Goal: Task Accomplishment & Management: Manage account settings

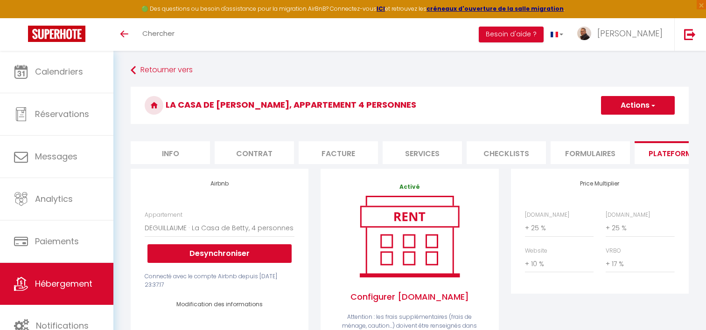
select select "2553-1334184510640204312"
select select "365"
select select "EUR"
select select
select select "+ 25 %"
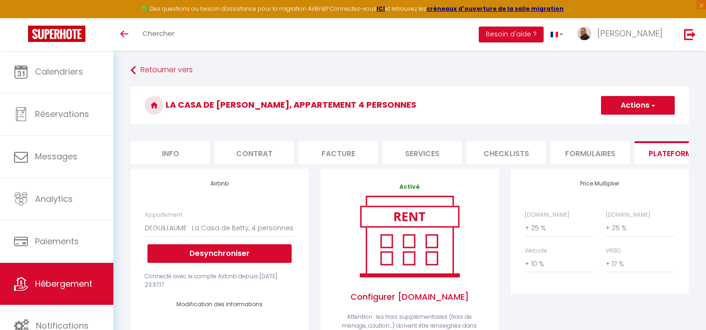
select select "+ 25 %"
select select "+ 10 %"
select select "+ 17 %"
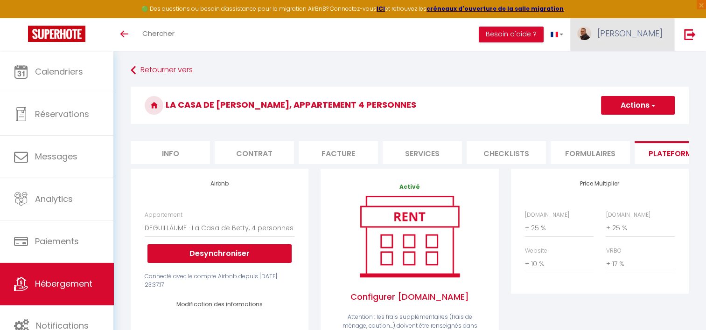
click at [641, 35] on span "[PERSON_NAME]" at bounding box center [629, 34] width 65 height 12
click at [640, 35] on span "[PERSON_NAME]" at bounding box center [629, 34] width 65 height 12
click at [642, 35] on span "[PERSON_NAME]" at bounding box center [629, 34] width 65 height 12
click at [633, 63] on link "Paramètres" at bounding box center [636, 65] width 69 height 16
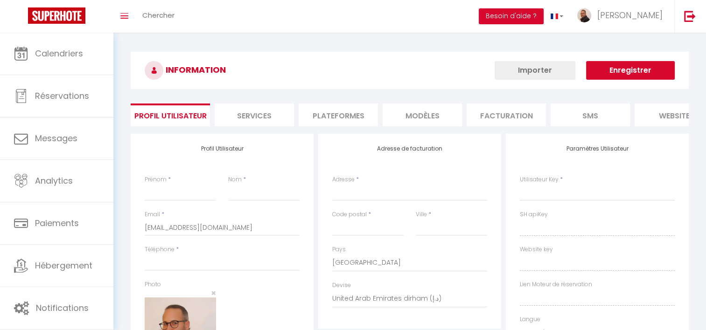
type input "[PERSON_NAME]"
type input "Merinan"
type input "[PHONE_NUMBER]"
type input "résidence l'atelier"
type input "20213"
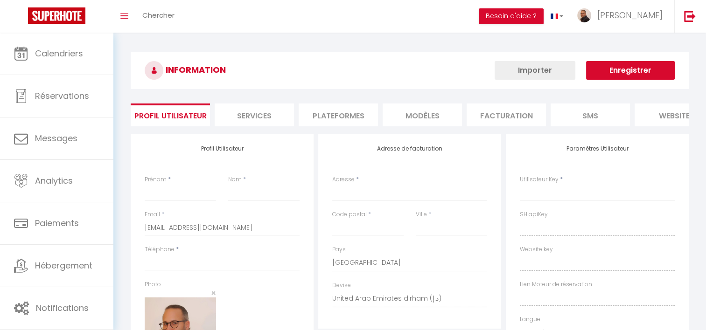
type input "Penta di casinca"
select select "28"
type input "f0nS1jYbC2VMNsQEkcow8RKf7"
type input "NU3A2slYG3Y6EfKCQ3b3dsBeJ"
type input "[URL][DOMAIN_NAME]"
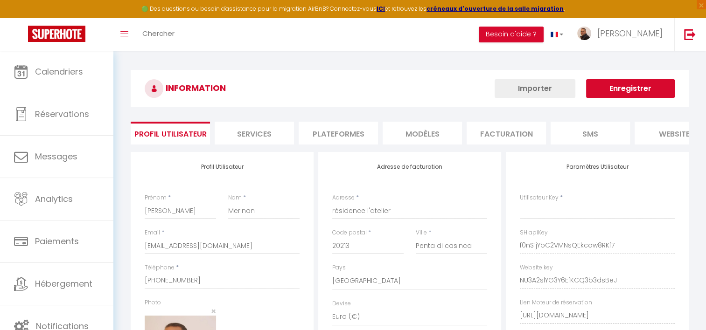
type input "f0nS1jYbC2VMNsQEkcow8RKf7"
type input "NU3A2slYG3Y6EfKCQ3b3dsBeJ"
type input "[URL][DOMAIN_NAME]"
select select "fr"
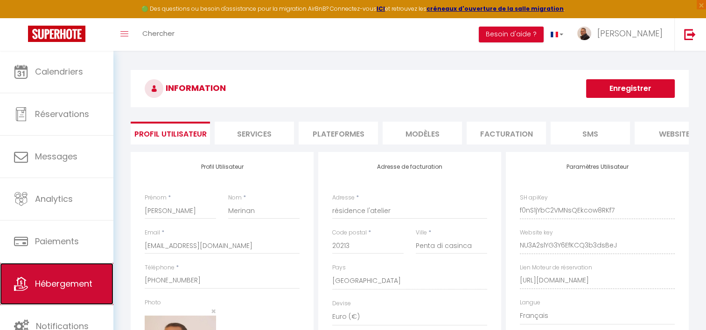
click at [56, 274] on link "Hébergement" at bounding box center [56, 284] width 113 height 42
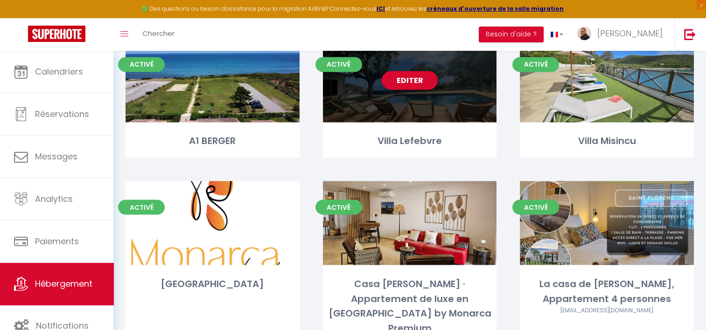
scroll to position [1633, 0]
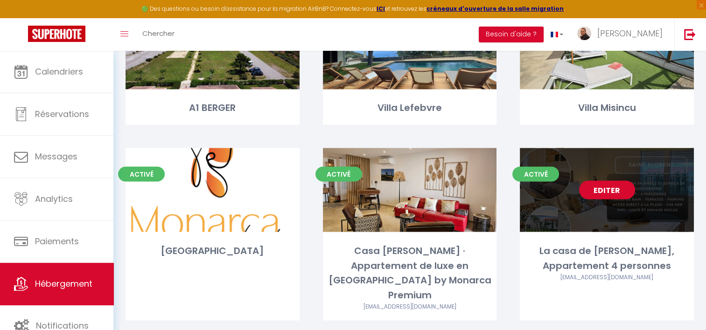
click at [607, 181] on link "Editer" at bounding box center [607, 190] width 56 height 19
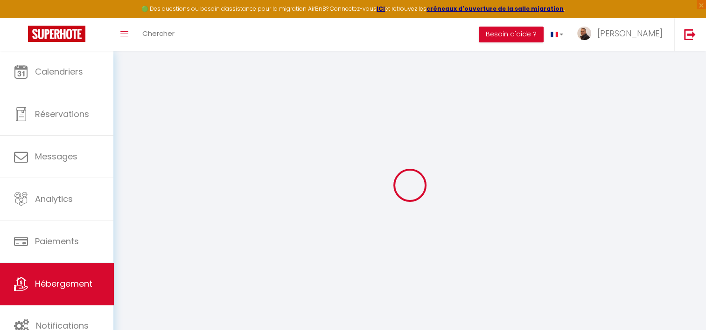
select select
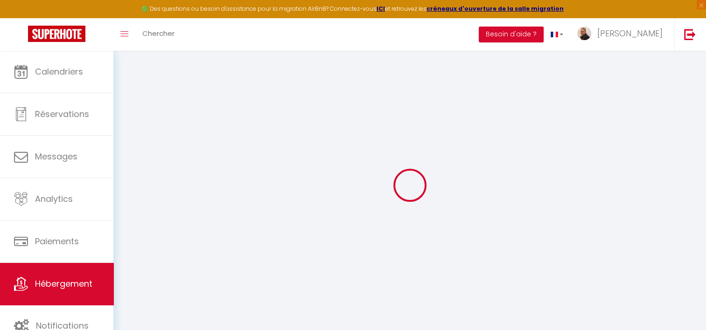
select select
checkbox input "false"
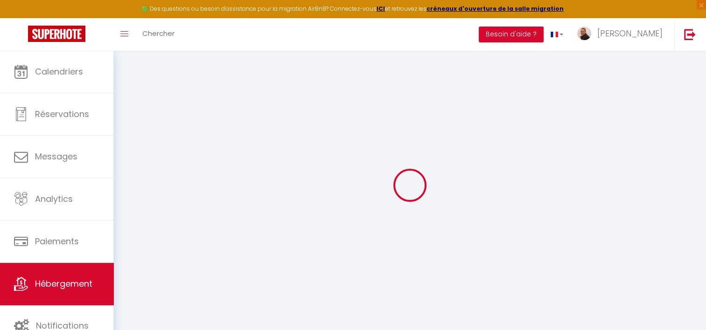
select select
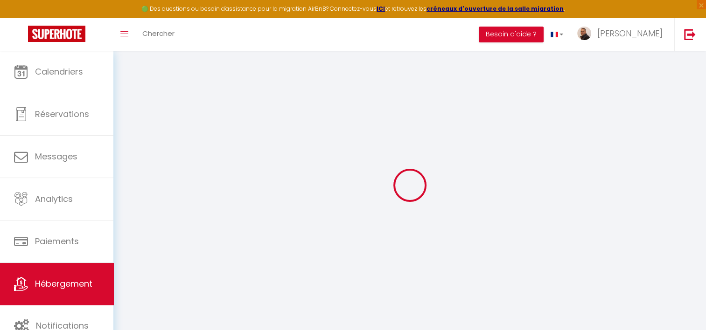
select select
checkbox input "false"
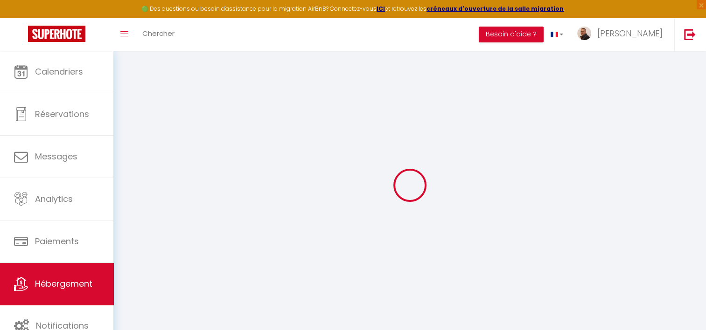
checkbox input "false"
select select
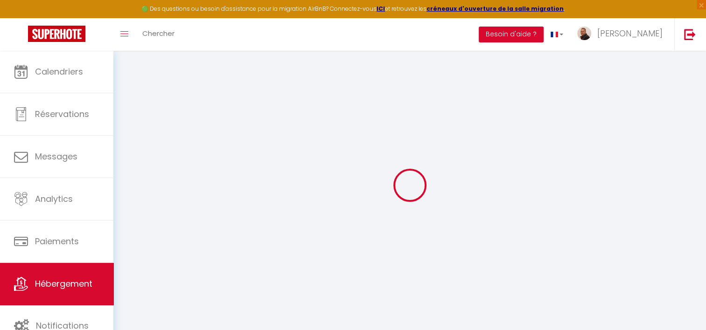
select select
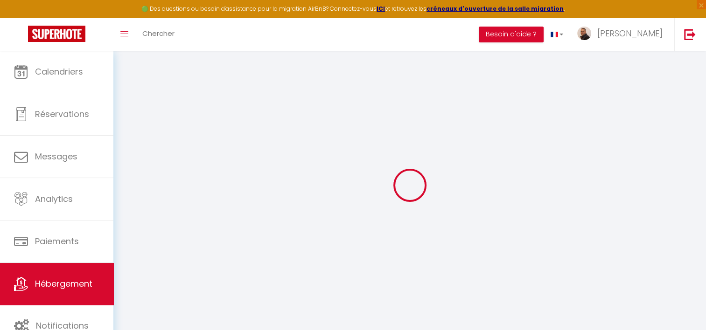
checkbox input "false"
select select
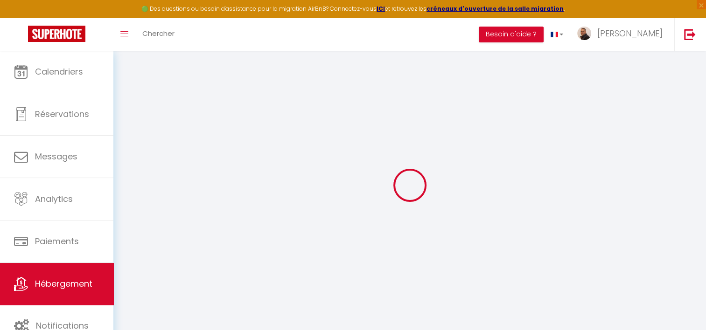
select select
type input "La casa de [PERSON_NAME], Appartement 4 personnes"
type input "[PERSON_NAME]"
type input "Deguillaume"
type input "[STREET_ADDRESS]"
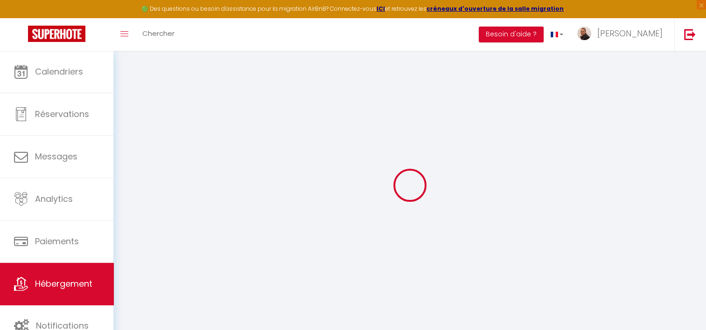
type input "20620"
type input "Biguglia"
select select "1"
type input "85"
type input "65"
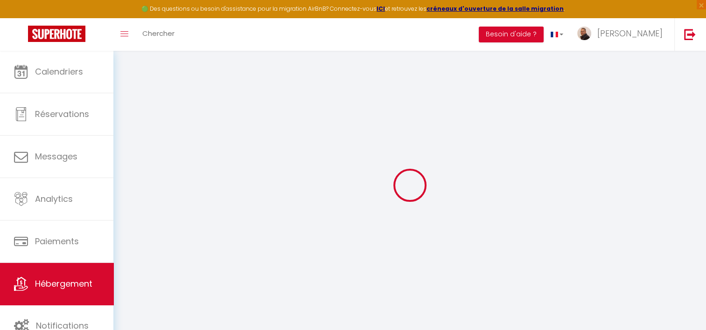
type input "1.99"
type input "250"
type input "10"
select select
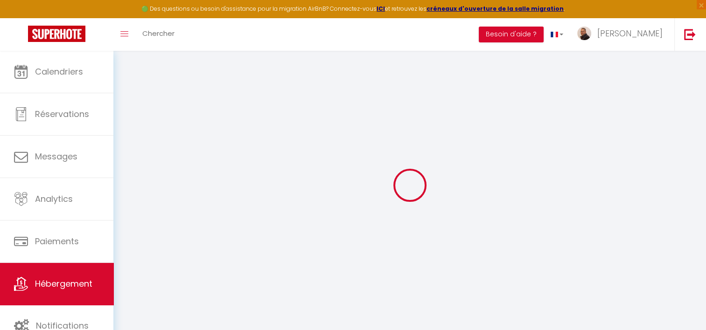
select select
type input "Résidence A Mortella"
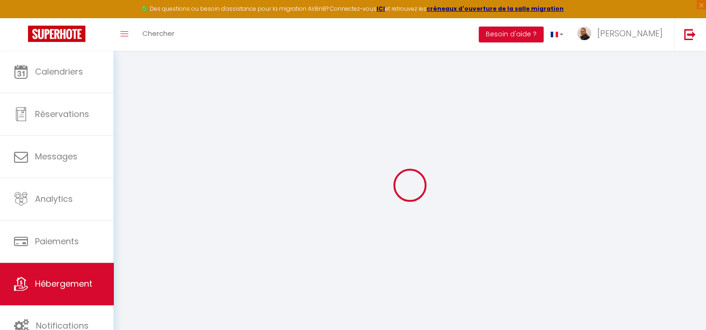
type input "20217"
type input "Saint Florent"
type input "[EMAIL_ADDRESS][DOMAIN_NAME]"
select select "4983"
checkbox input "false"
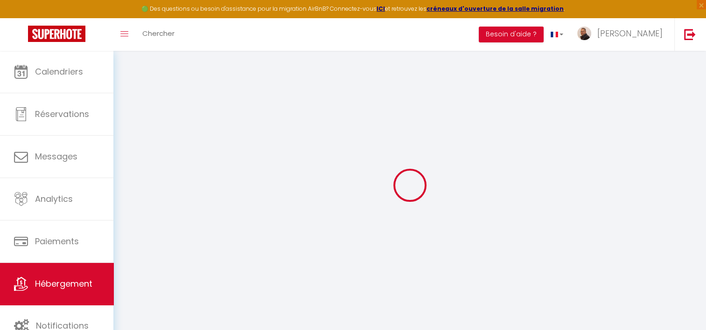
checkbox input "false"
type input "18"
type input "65"
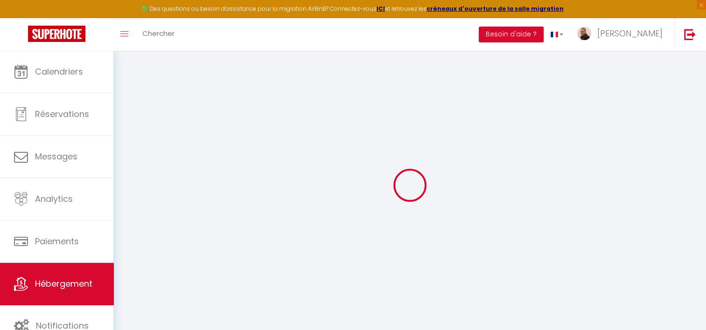
type input "0"
select select
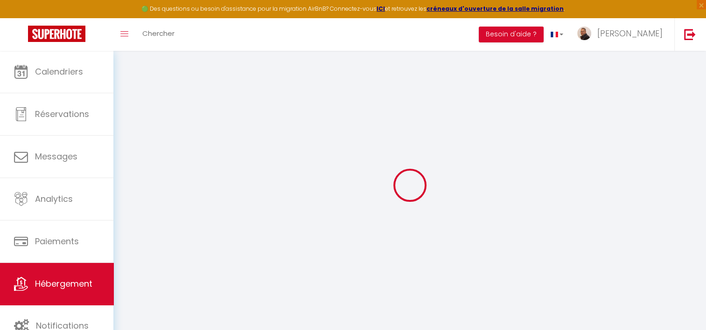
select select
checkbox input "false"
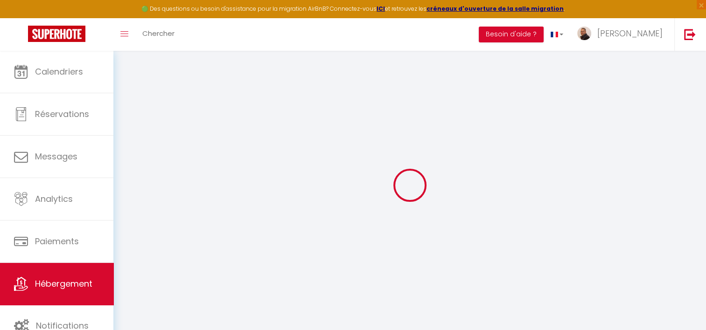
checkbox input "false"
select select
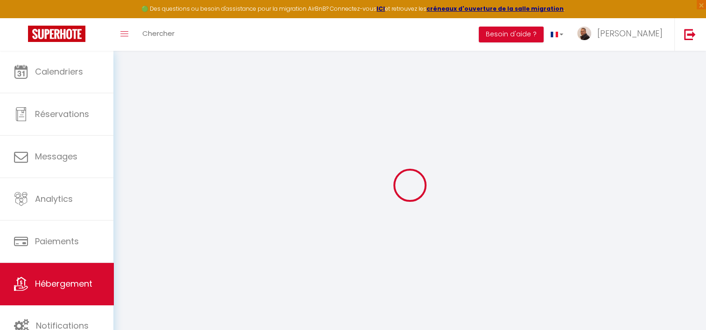
select select
checkbox input "false"
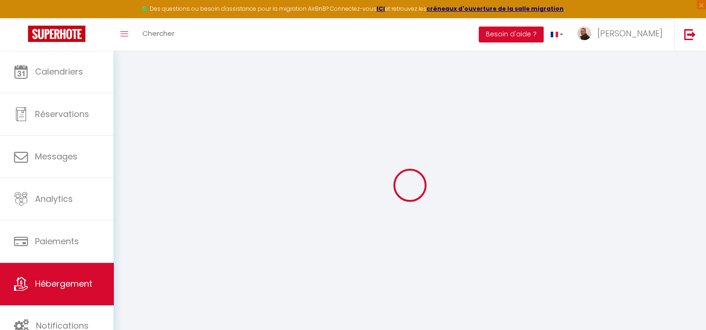
checkbox input "false"
select select "10826"
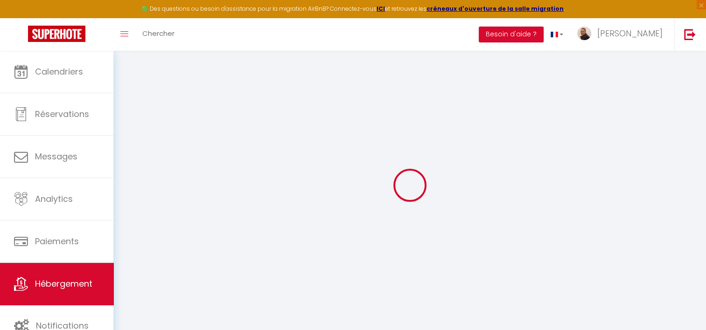
checkbox input "false"
select select "15:00"
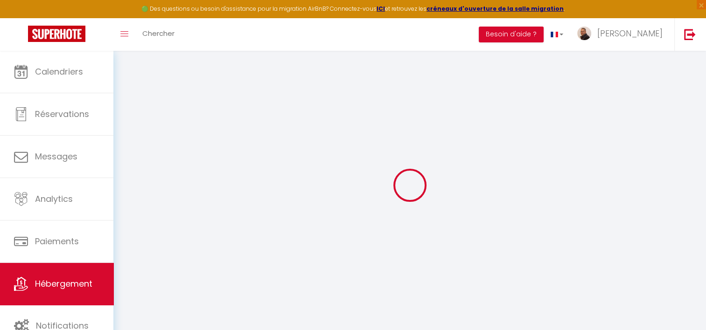
select select "23:00"
select select "11:00"
select select "30"
select select "10:00"
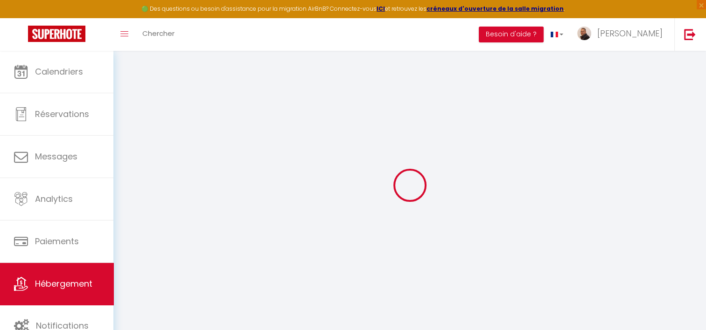
checkbox input "false"
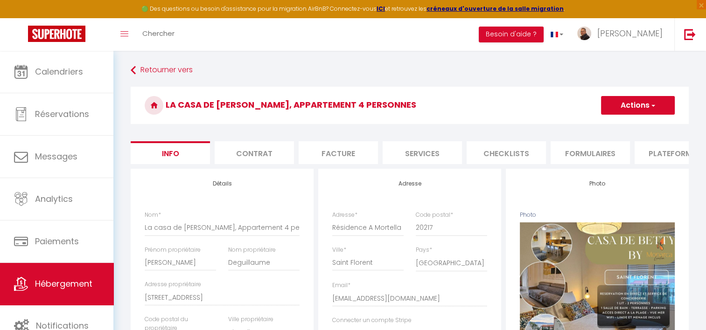
checkbox input "false"
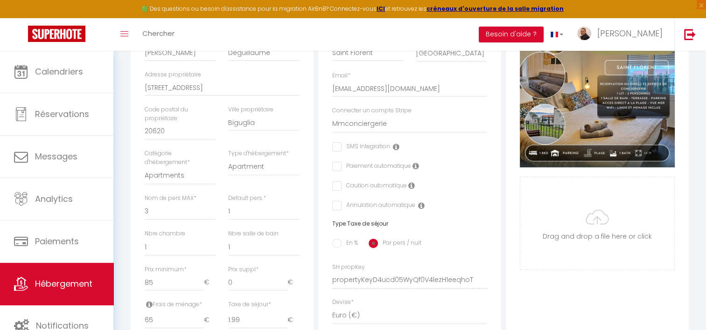
scroll to position [280, 0]
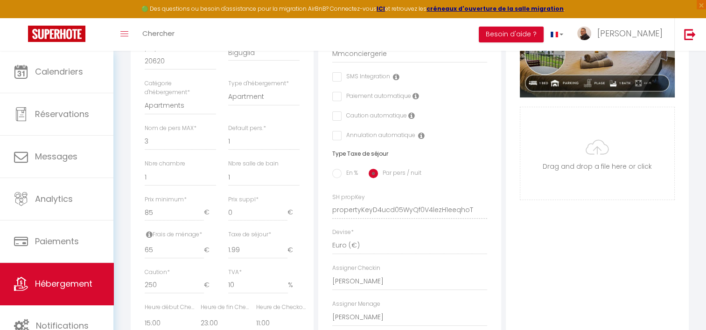
checkbox input "false"
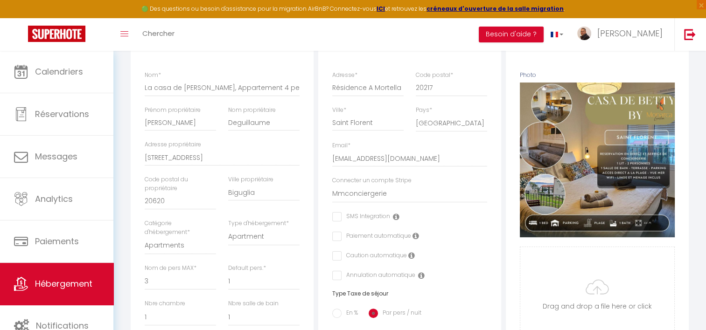
scroll to position [93, 0]
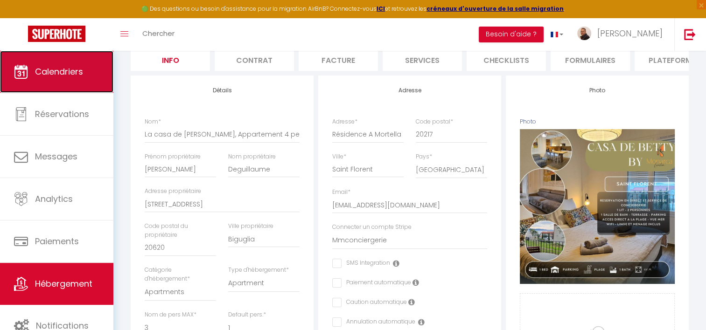
click at [65, 62] on link "Calendriers" at bounding box center [56, 72] width 113 height 42
